Goal: Task Accomplishment & Management: Use online tool/utility

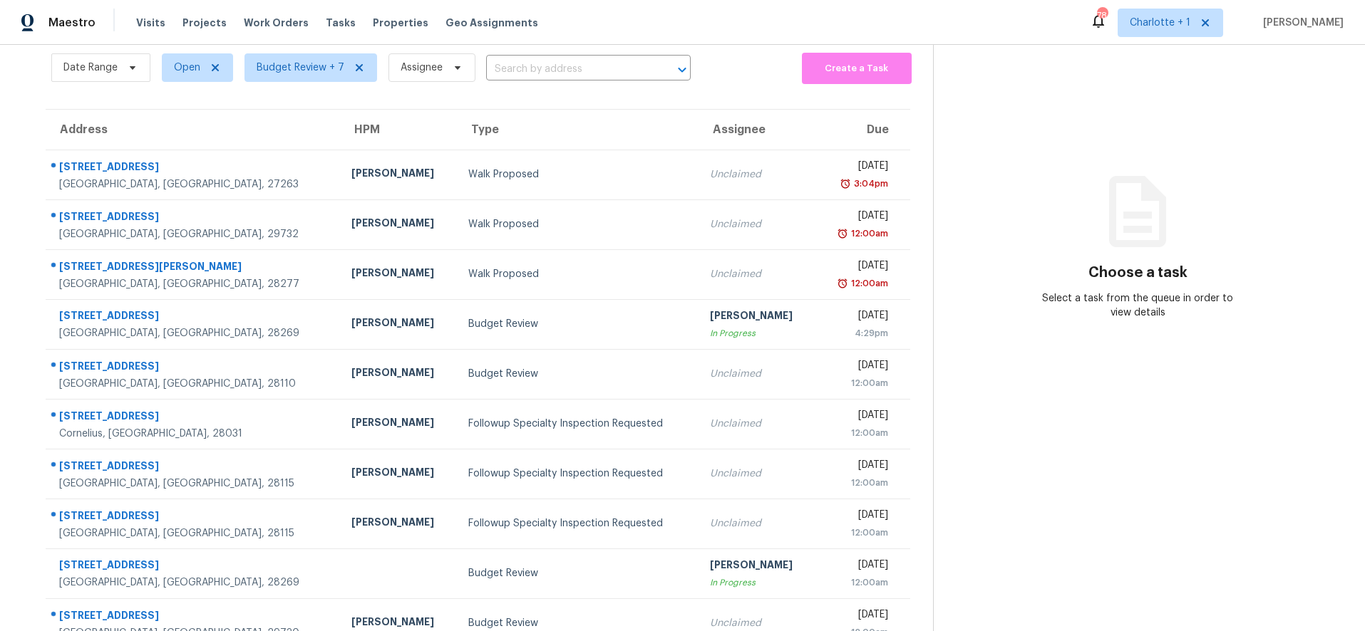
scroll to position [121, 0]
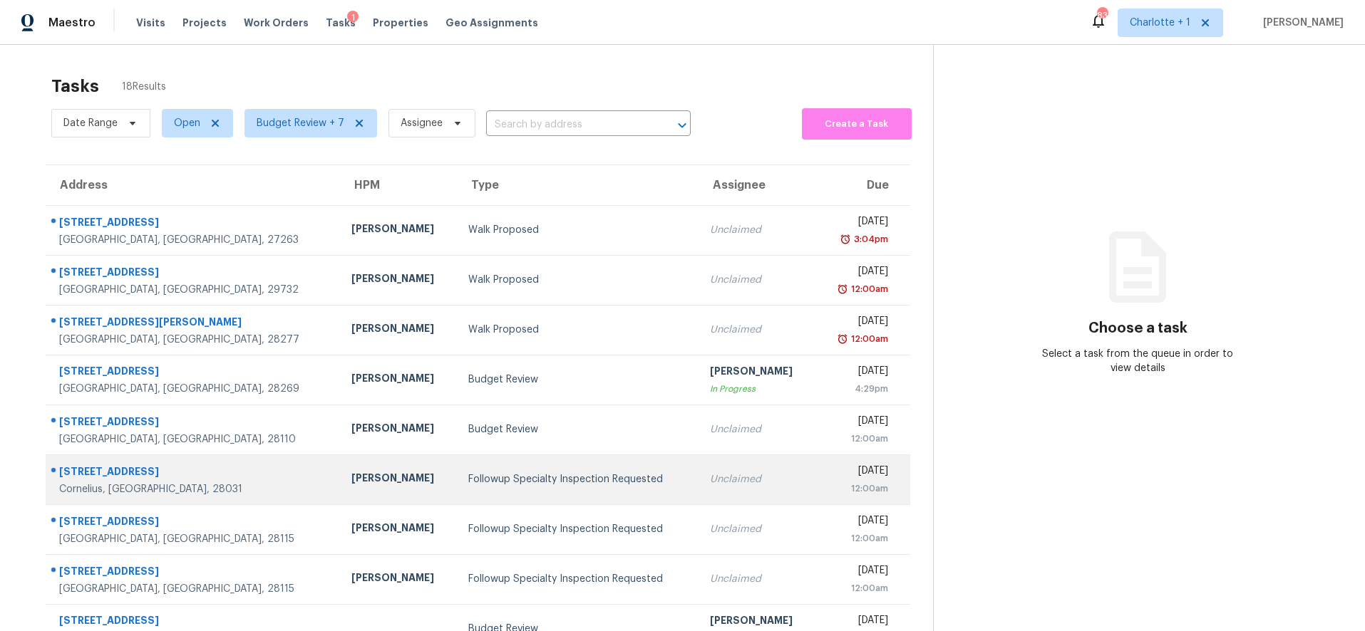
scroll to position [121, 0]
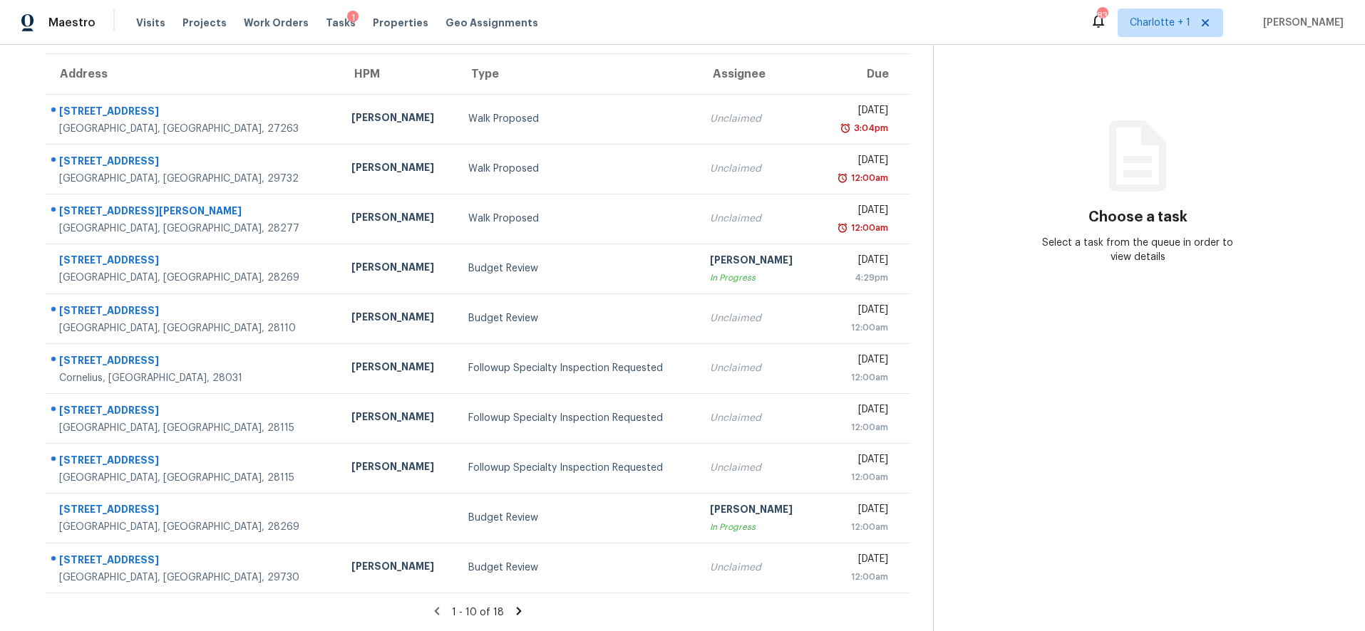
click at [515, 605] on icon at bounding box center [518, 611] width 13 height 13
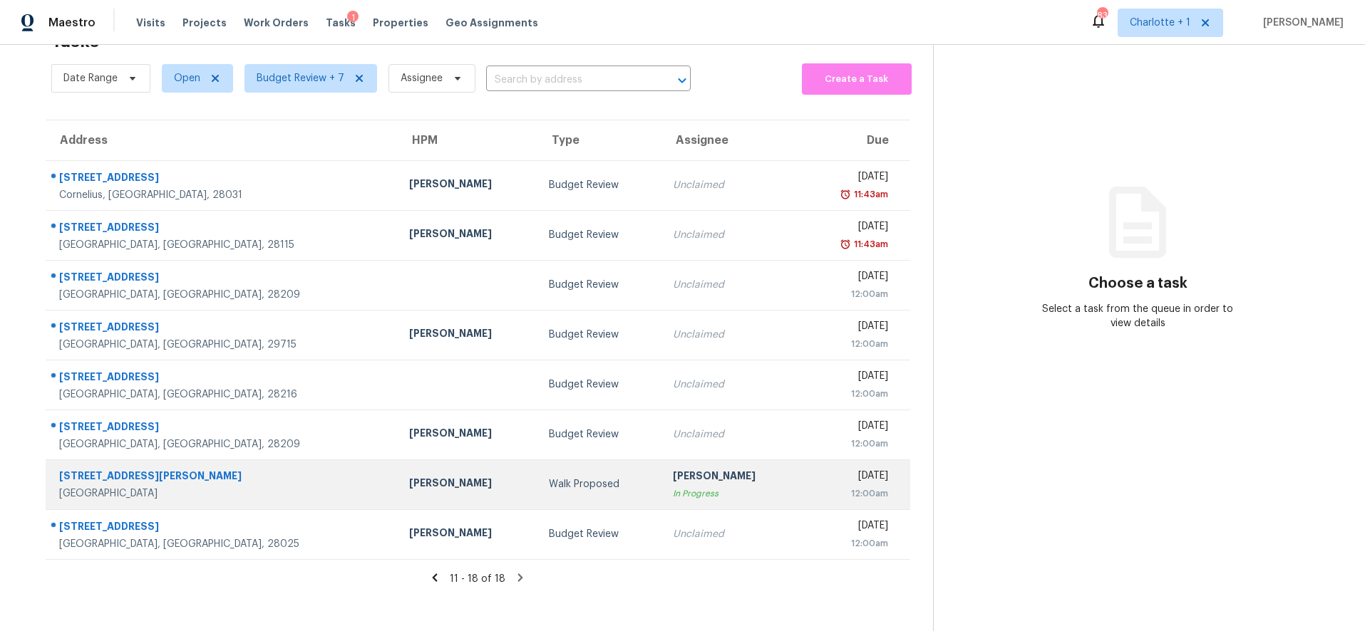
click at [221, 487] on div "[GEOGRAPHIC_DATA]" at bounding box center [222, 494] width 327 height 14
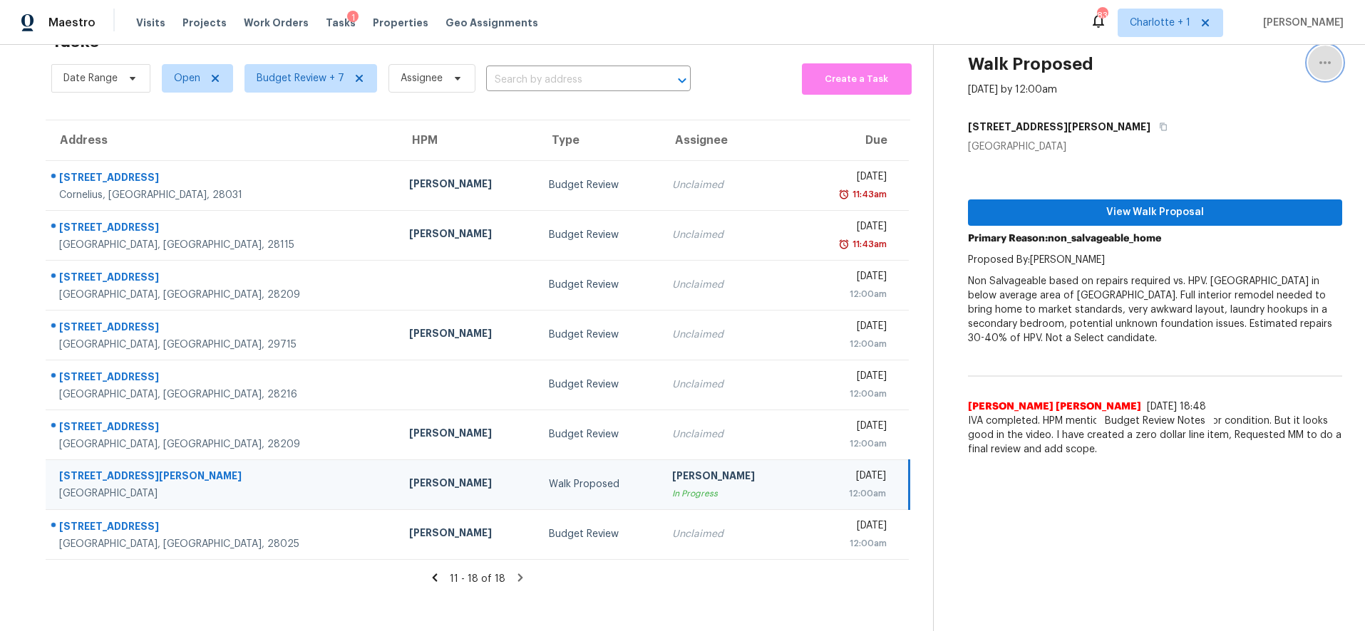
click at [1316, 54] on icon "button" at bounding box center [1324, 62] width 17 height 17
click at [1221, 82] on div "Unclaim this task" at bounding box center [1232, 84] width 111 height 14
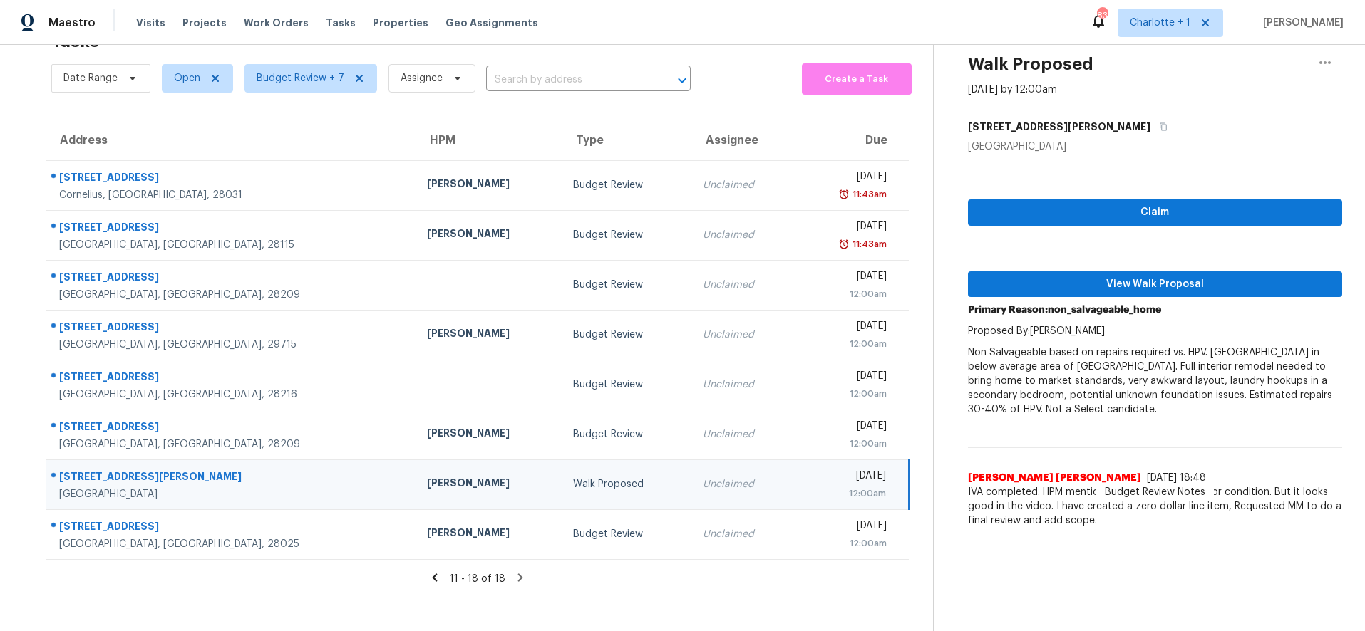
click at [294, 588] on section "Tasks 18 Results Date Range Open Budget Review + 7 Assignee ​ Create a Task Add…" at bounding box center [478, 327] width 910 height 609
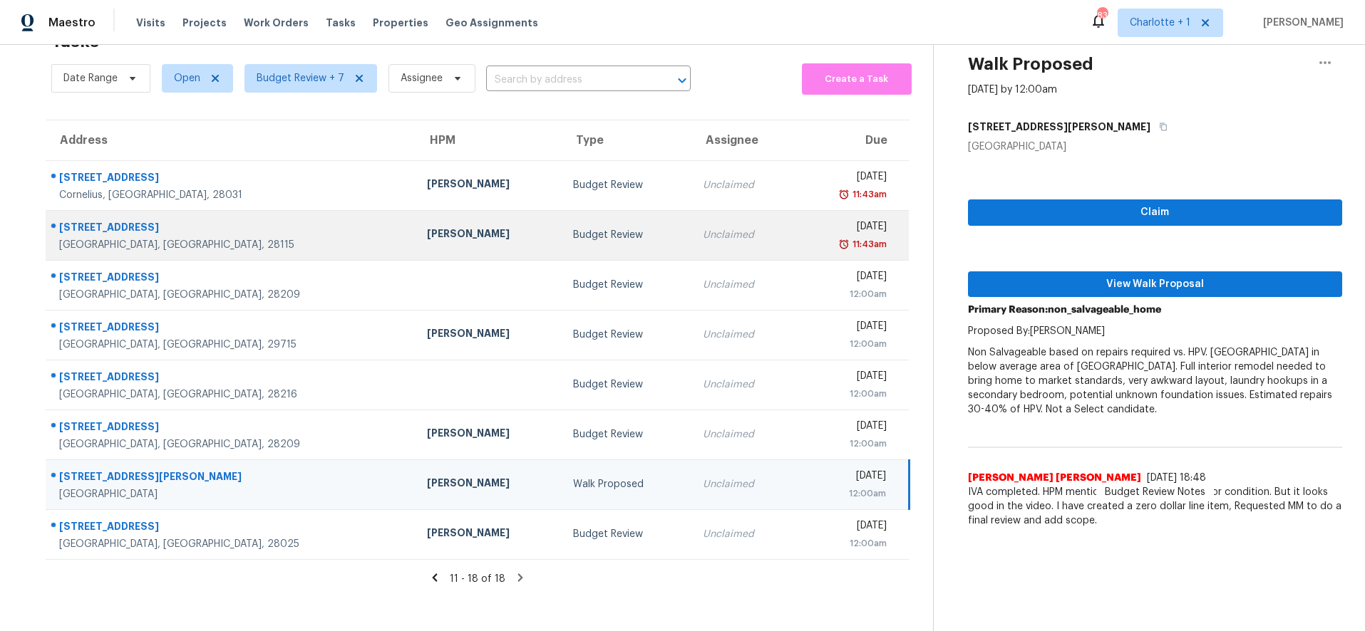
click at [182, 220] on div "[STREET_ADDRESS]" at bounding box center [231, 229] width 345 height 18
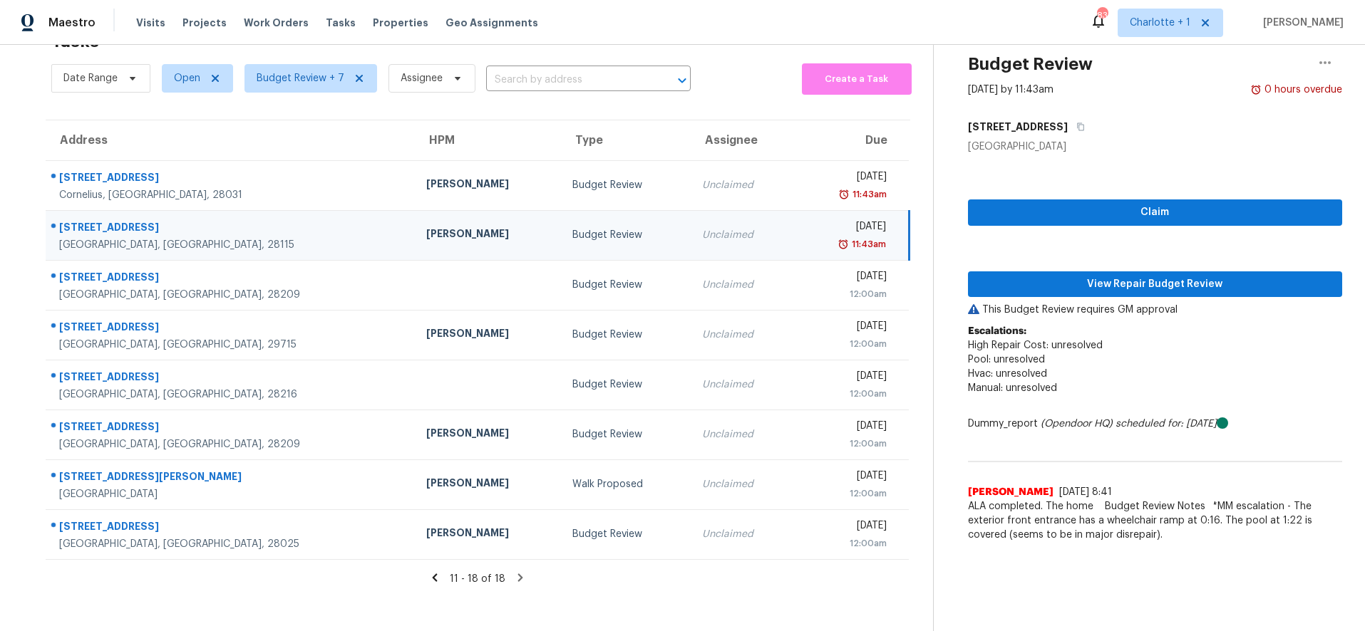
click at [1200, 332] on p "Escalations: High Repair Cost: unresolved Pool: unresolved Hvac: unresolved Man…" at bounding box center [1155, 367] width 375 height 86
click at [1142, 276] on span "View Repair Budget Review" at bounding box center [1155, 285] width 352 height 18
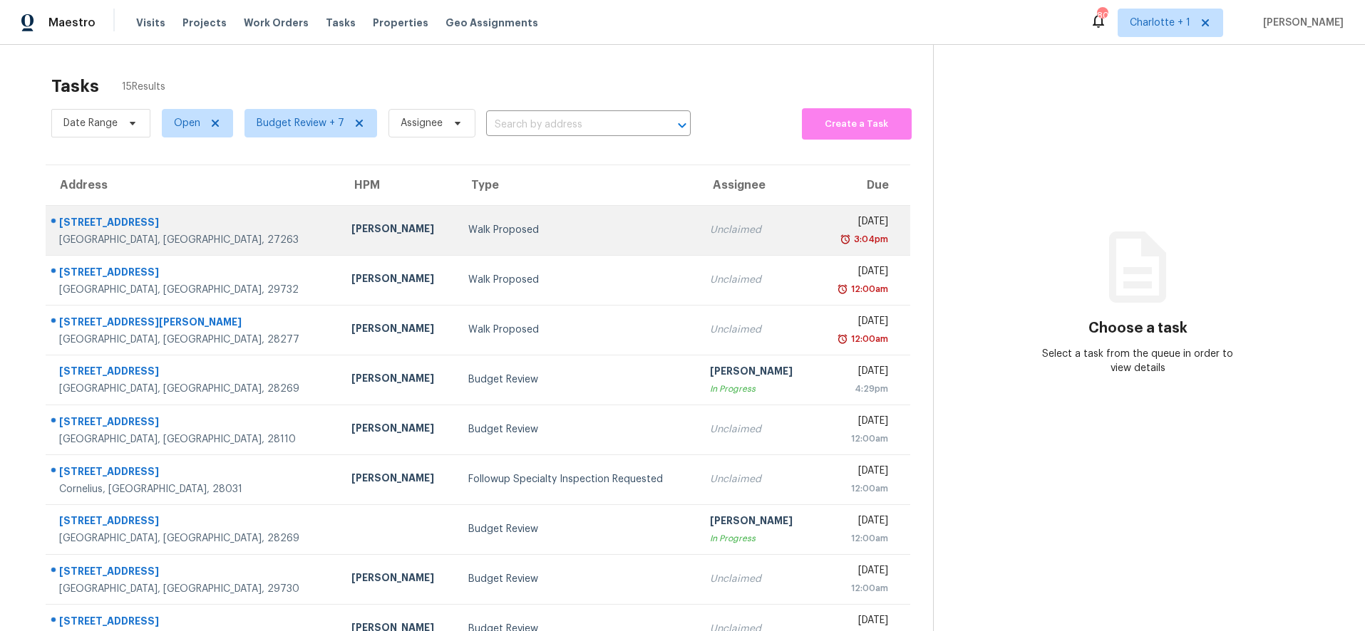
scroll to position [121, 0]
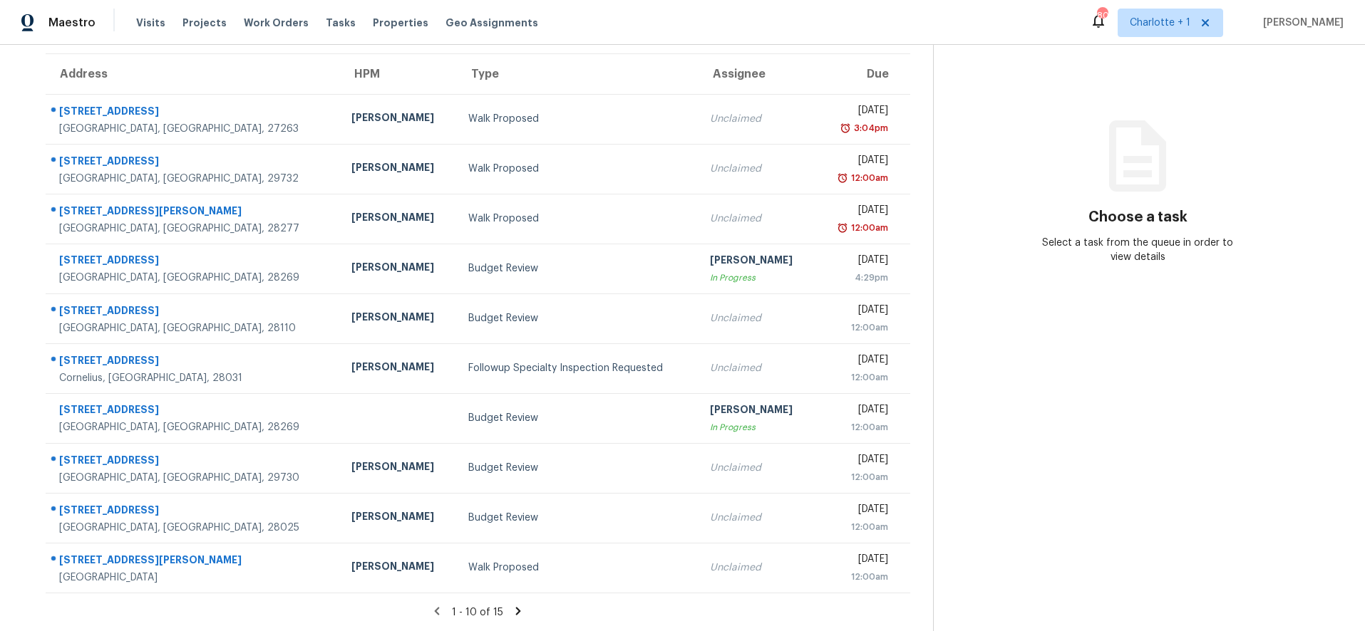
click at [512, 605] on icon at bounding box center [518, 611] width 13 height 13
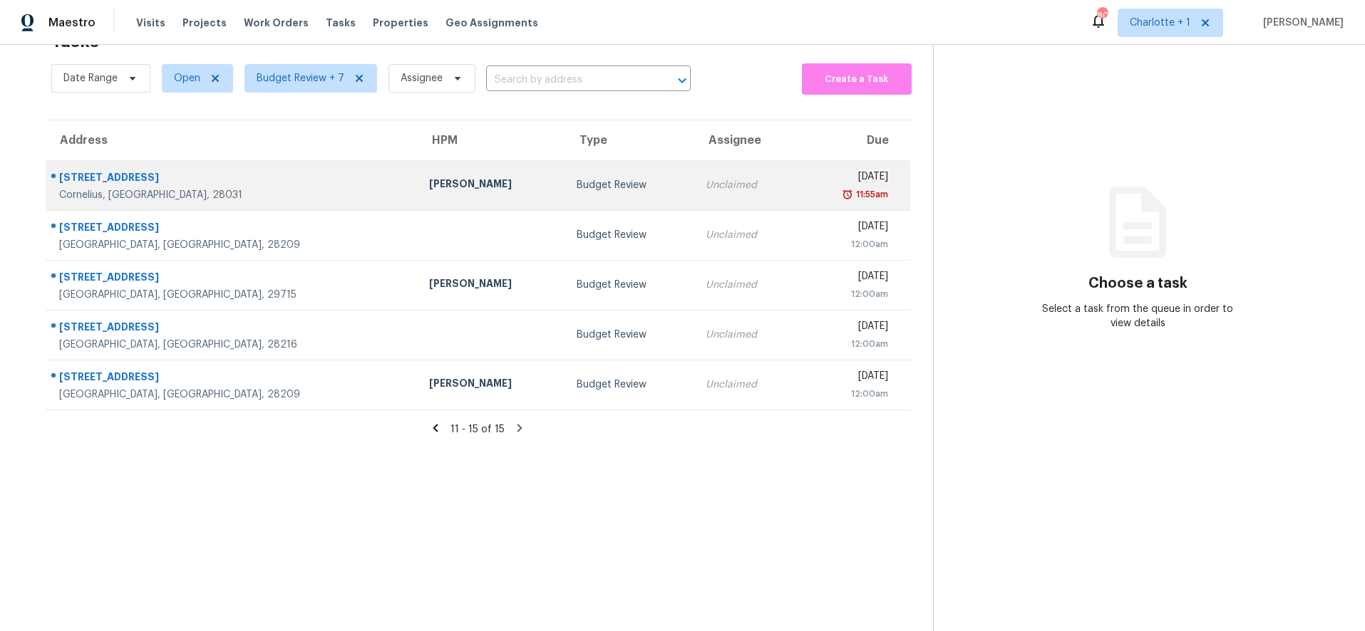
click at [237, 189] on div "Cornelius, [GEOGRAPHIC_DATA], 28031" at bounding box center [232, 195] width 347 height 14
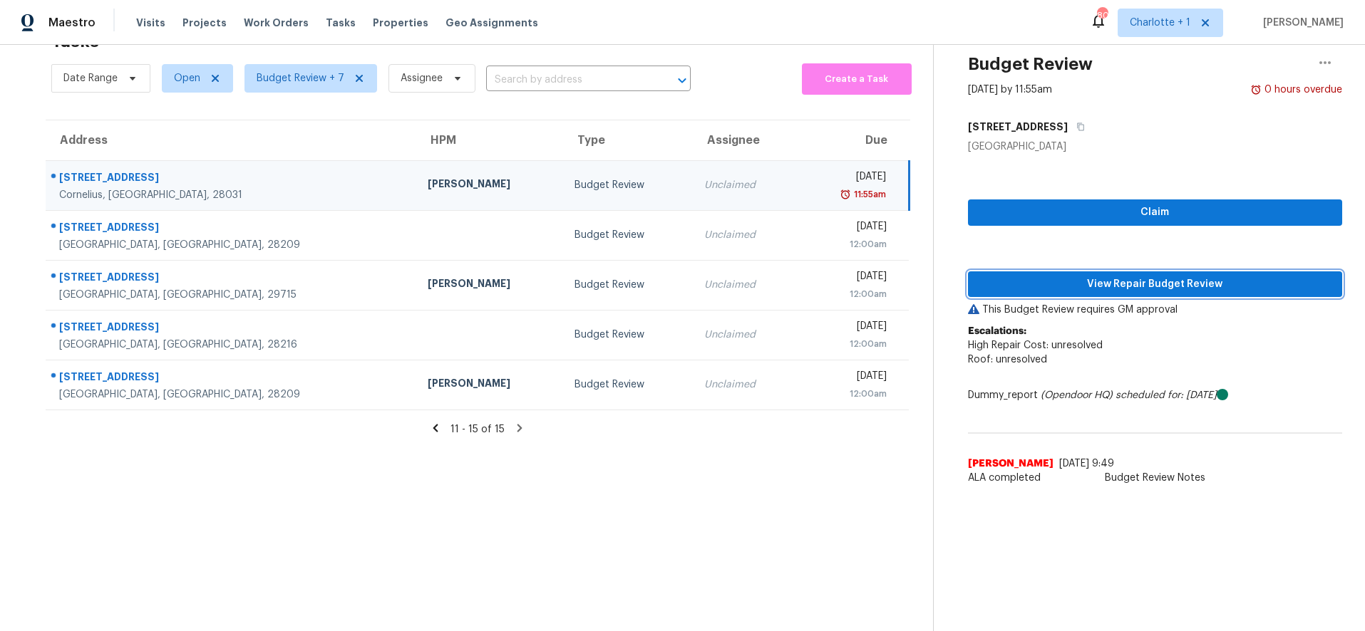
click at [1013, 276] on span "View Repair Budget Review" at bounding box center [1155, 285] width 352 height 18
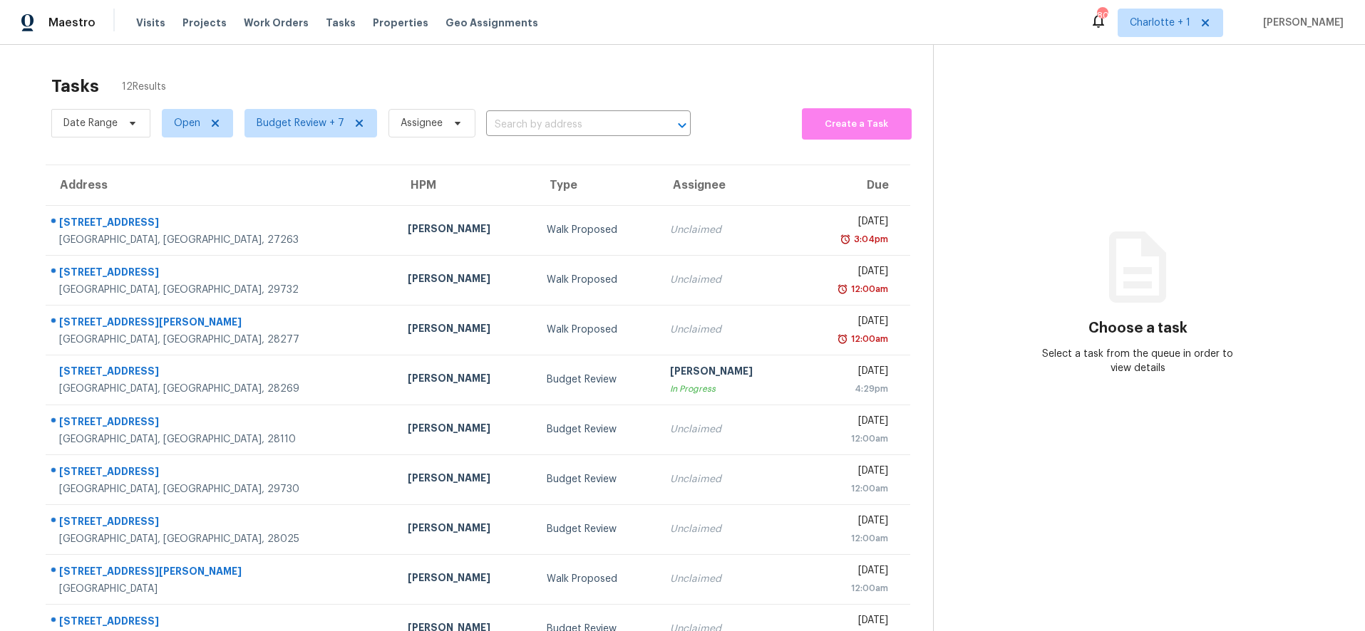
click at [157, 54] on div "Tasks 12 Results Date Range Open Budget Review + 7 Assignee ​ Create a Task Add…" at bounding box center [682, 394] width 1365 height 698
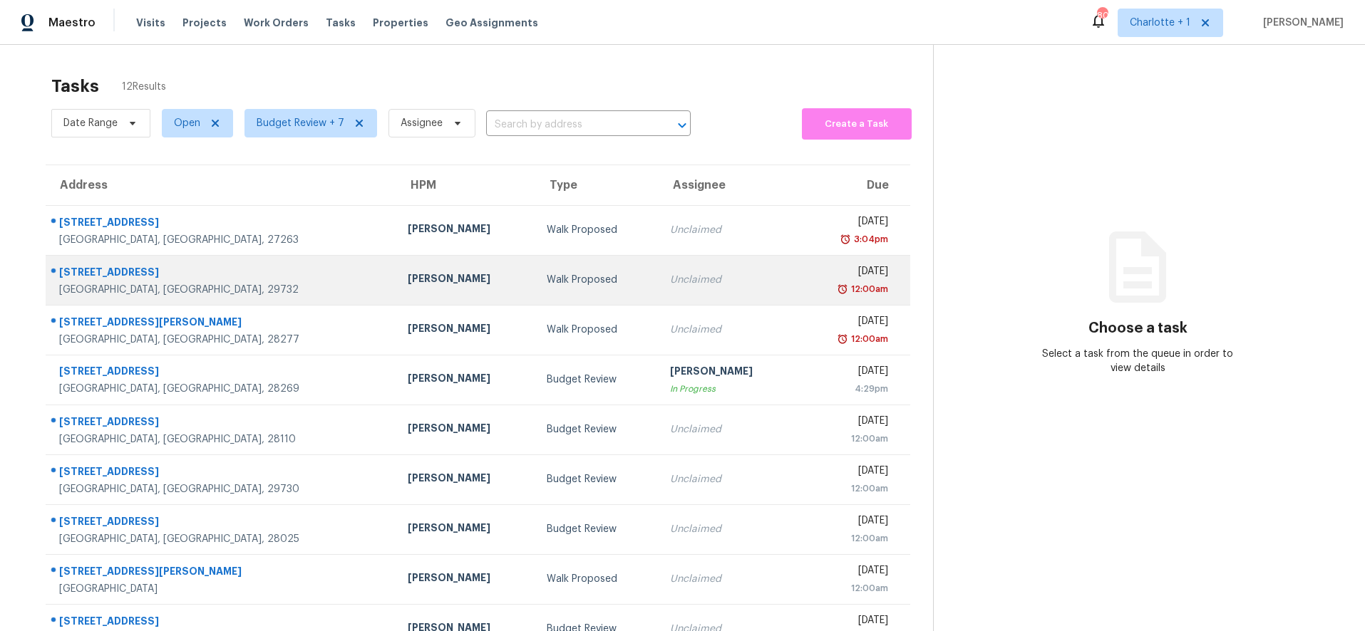
scroll to position [121, 0]
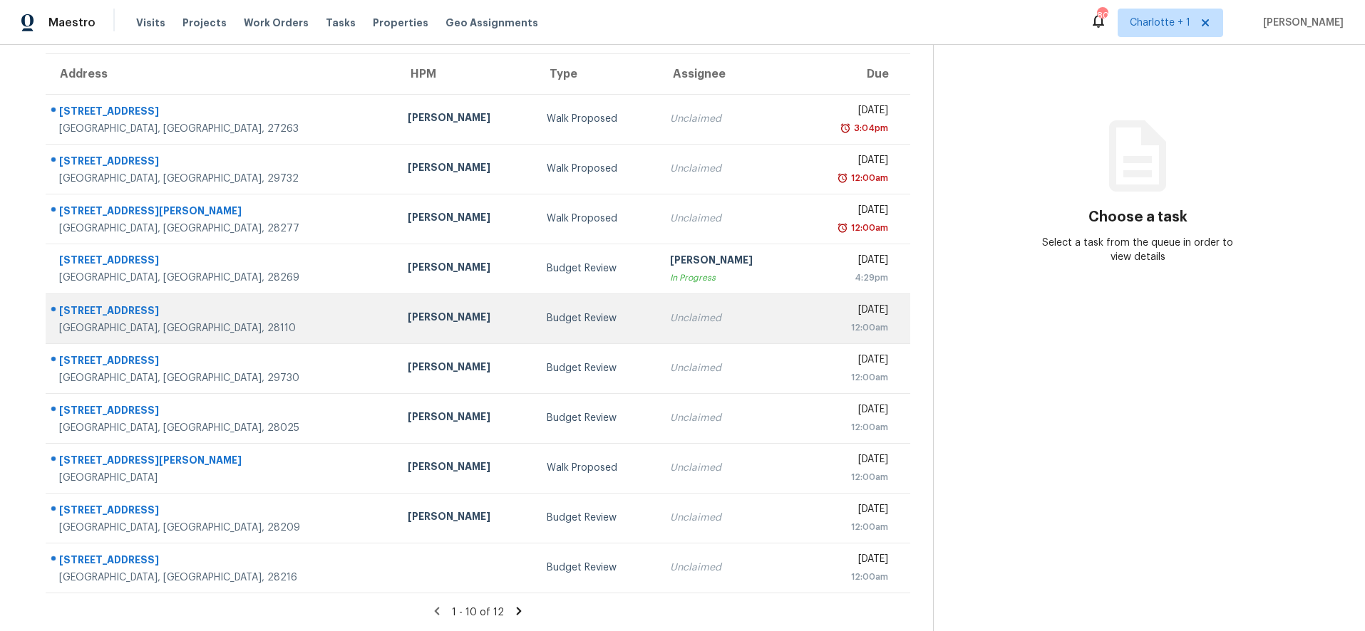
click at [408, 313] on div "[PERSON_NAME]" at bounding box center [466, 319] width 116 height 18
